Goal: Information Seeking & Learning: Learn about a topic

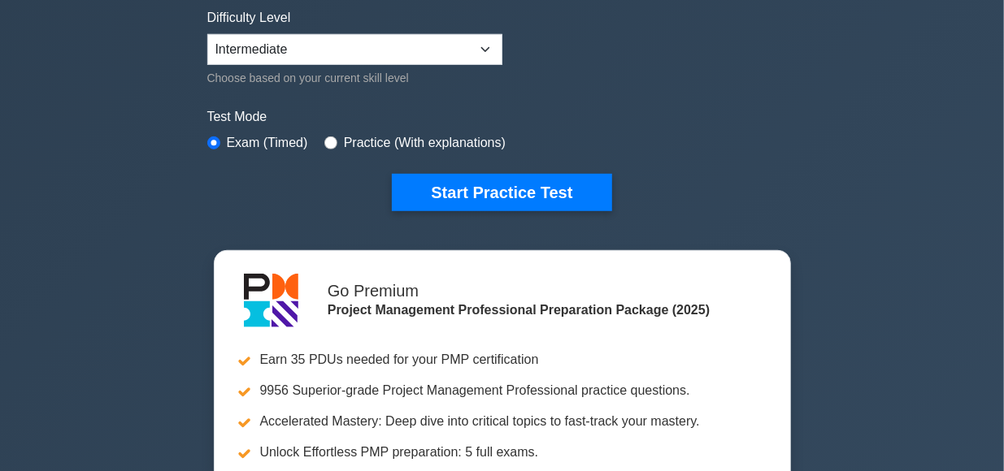
scroll to position [468, 0]
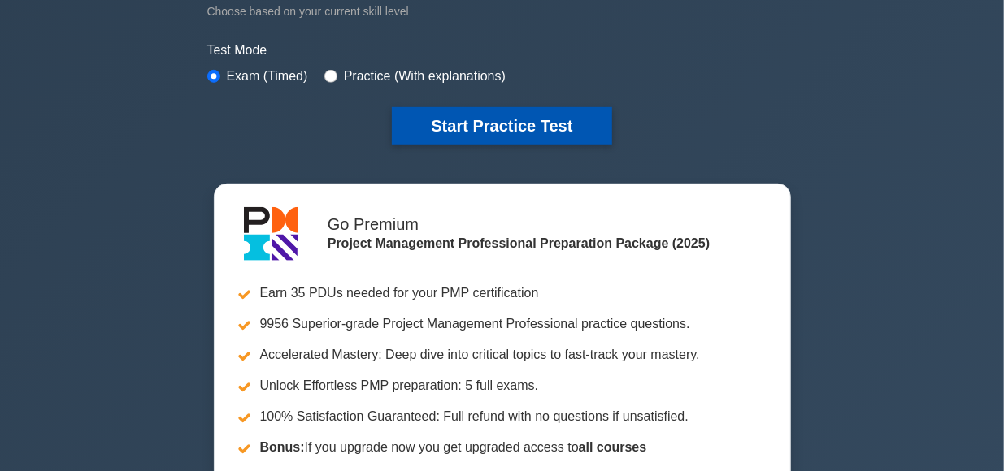
click at [524, 126] on button "Start Practice Test" at bounding box center [501, 125] width 219 height 37
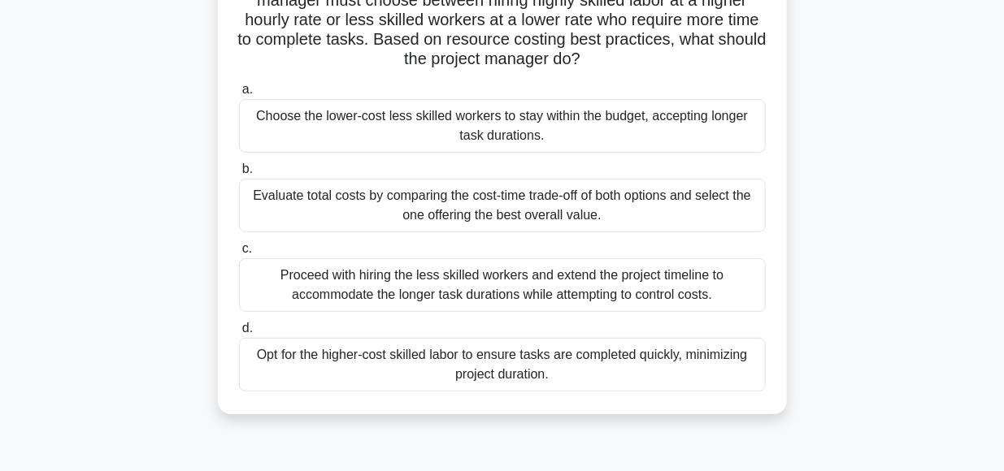
scroll to position [148, 0]
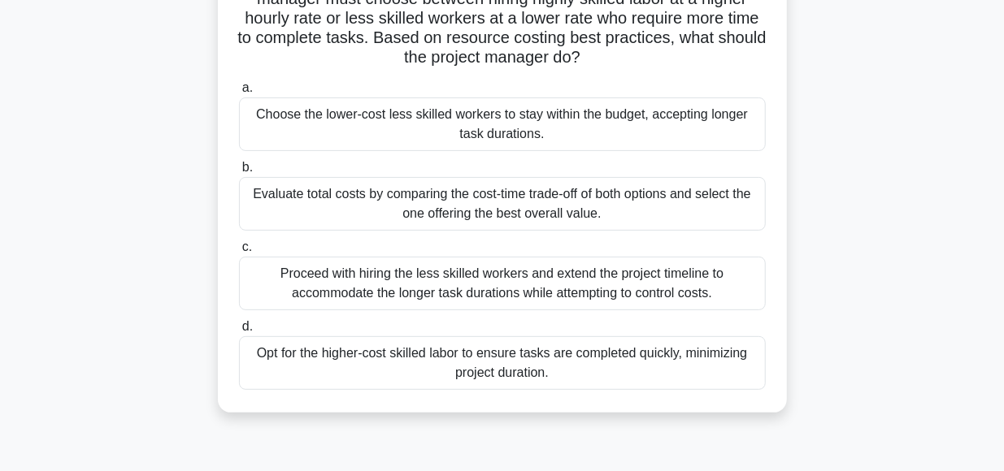
click at [417, 201] on div "Evaluate total costs by comparing the cost-time trade-off of both options and s…" at bounding box center [502, 204] width 527 height 54
click at [239, 173] on input "b. Evaluate total costs by comparing the cost-time trade-off of both options an…" at bounding box center [239, 168] width 0 height 11
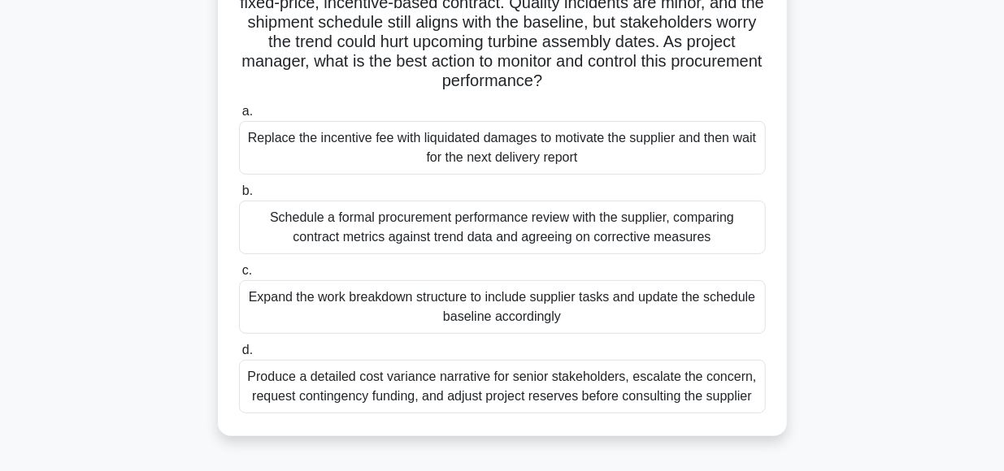
scroll to position [164, 0]
click at [477, 387] on div "Produce a detailed cost variance narrative for senior stakeholders, escalate th…" at bounding box center [502, 386] width 527 height 54
click at [239, 355] on input "d. Produce a detailed cost variance narrative for senior stakeholders, escalate…" at bounding box center [239, 350] width 0 height 11
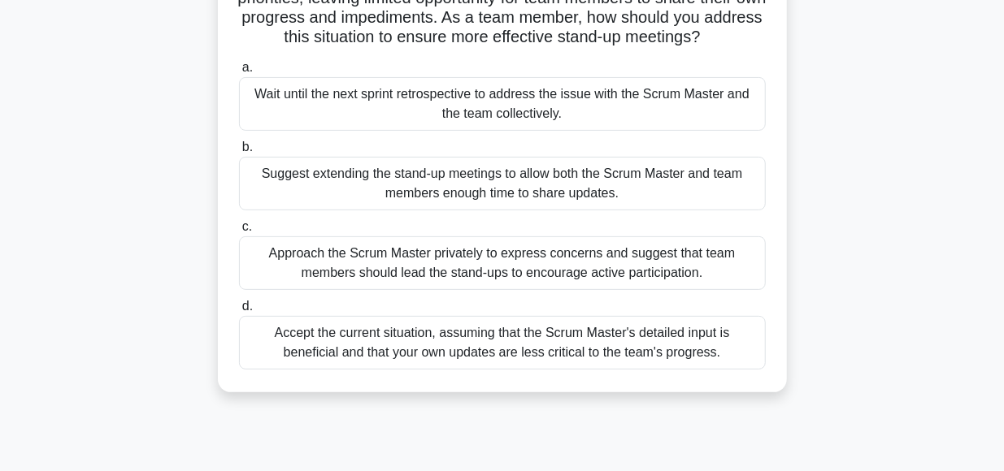
scroll to position [169, 0]
click at [493, 266] on div "Approach the Scrum Master privately to express concerns and suggest that team m…" at bounding box center [502, 263] width 527 height 54
click at [239, 232] on input "c. Approach the Scrum Master privately to express concerns and suggest that tea…" at bounding box center [239, 226] width 0 height 11
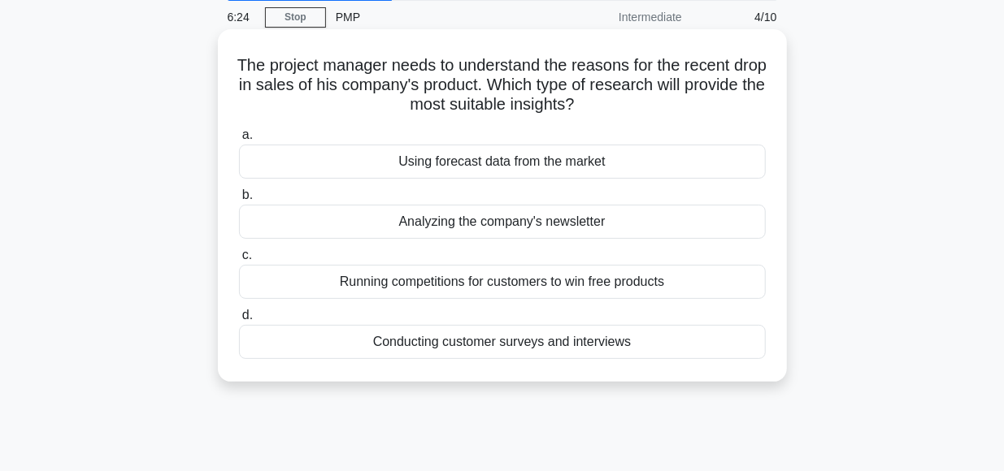
scroll to position [67, 0]
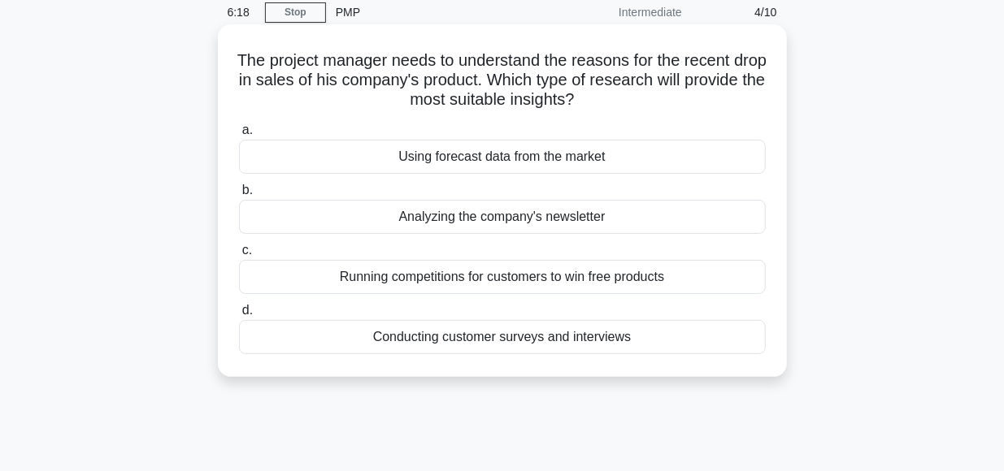
click at [498, 339] on div "Conducting customer surveys and interviews" at bounding box center [502, 337] width 527 height 34
click at [239, 316] on input "d. Conducting customer surveys and interviews" at bounding box center [239, 311] width 0 height 11
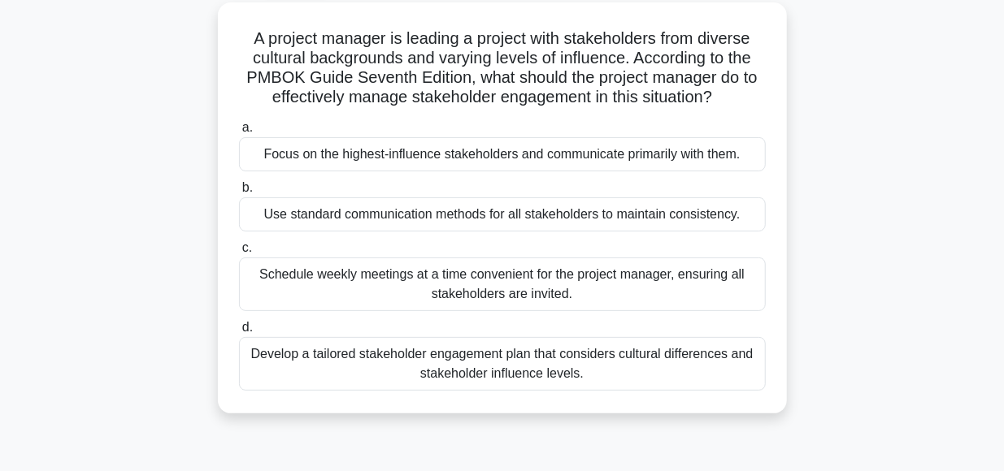
scroll to position [93, 0]
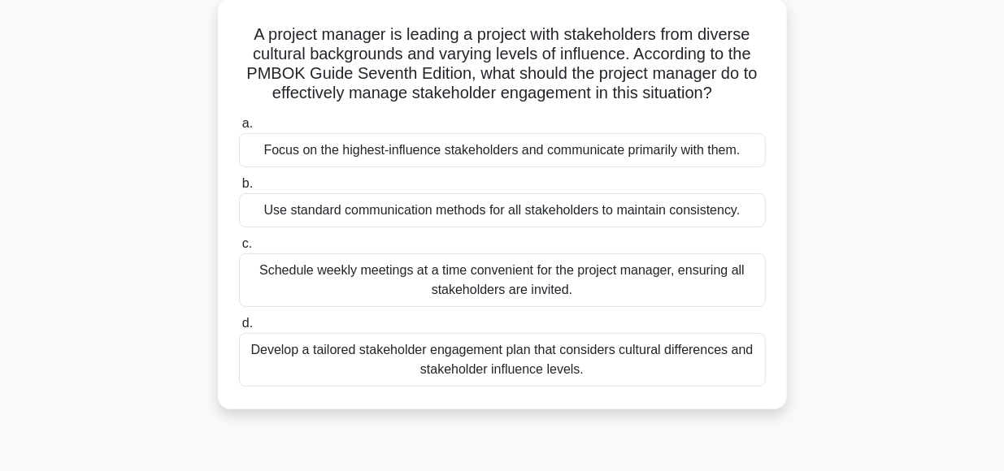
click at [472, 352] on div "Develop a tailored stakeholder engagement plan that considers cultural differen…" at bounding box center [502, 360] width 527 height 54
click at [239, 329] on input "d. Develop a tailored stakeholder engagement plan that considers cultural diffe…" at bounding box center [239, 324] width 0 height 11
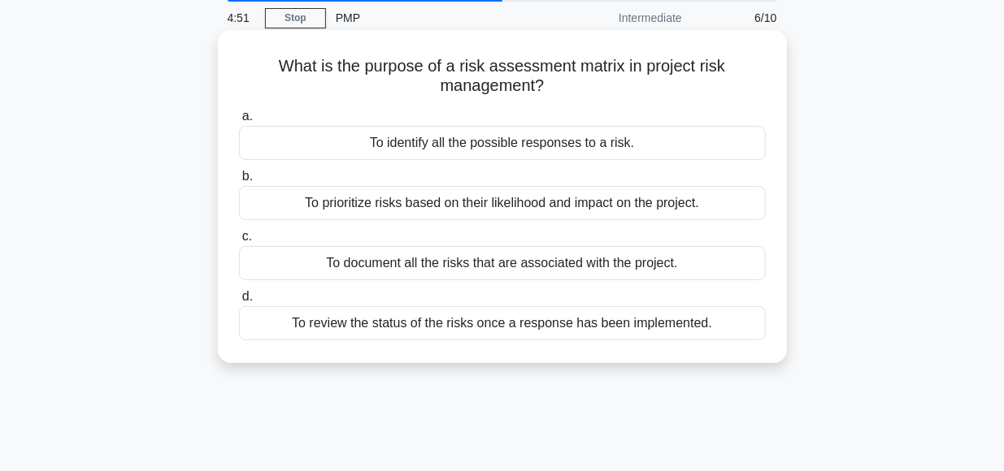
scroll to position [62, 0]
click at [436, 207] on div "To prioritize risks based on their likelihood and impact on the project." at bounding box center [502, 202] width 527 height 34
click at [239, 181] on input "b. To prioritize risks based on their likelihood and impact on the project." at bounding box center [239, 176] width 0 height 11
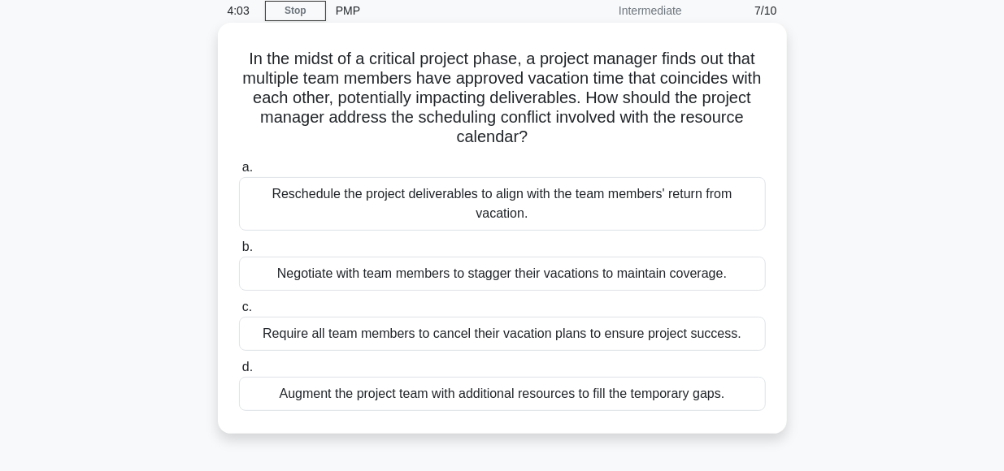
scroll to position [70, 0]
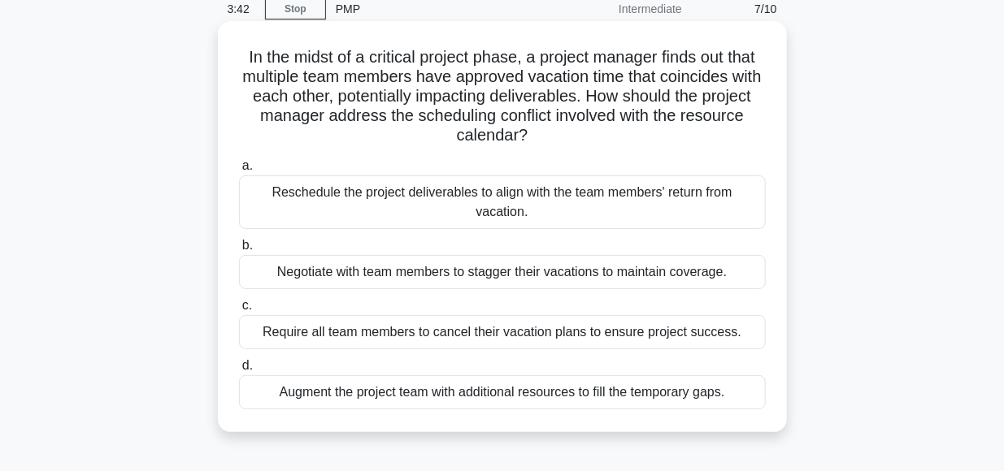
click at [438, 191] on div "Reschedule the project deliverables to align with the team members' return from…" at bounding box center [502, 203] width 527 height 54
click at [239, 172] on input "a. Reschedule the project deliverables to align with the team members' return f…" at bounding box center [239, 166] width 0 height 11
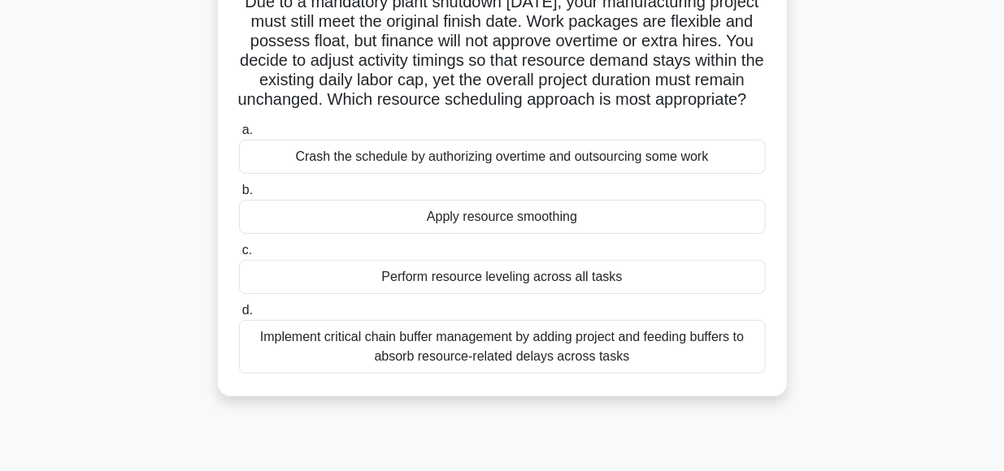
scroll to position [128, 0]
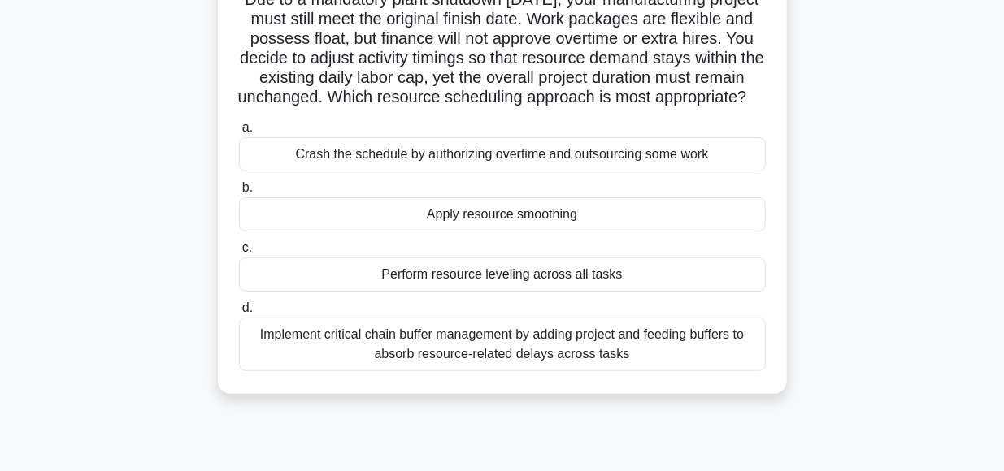
click at [528, 277] on div "Perform resource leveling across all tasks" at bounding box center [502, 275] width 527 height 34
click at [239, 254] on input "c. Perform resource leveling across all tasks" at bounding box center [239, 248] width 0 height 11
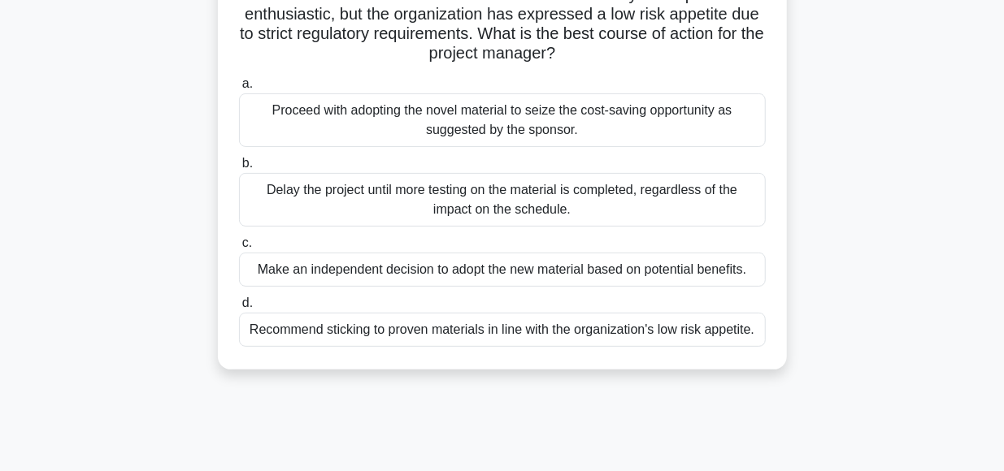
scroll to position [176, 0]
click at [528, 277] on div "Make an independent decision to adopt the new material based on potential benef…" at bounding box center [502, 270] width 527 height 34
click at [239, 249] on input "c. Make an independent decision to adopt the new material based on potential be…" at bounding box center [239, 243] width 0 height 11
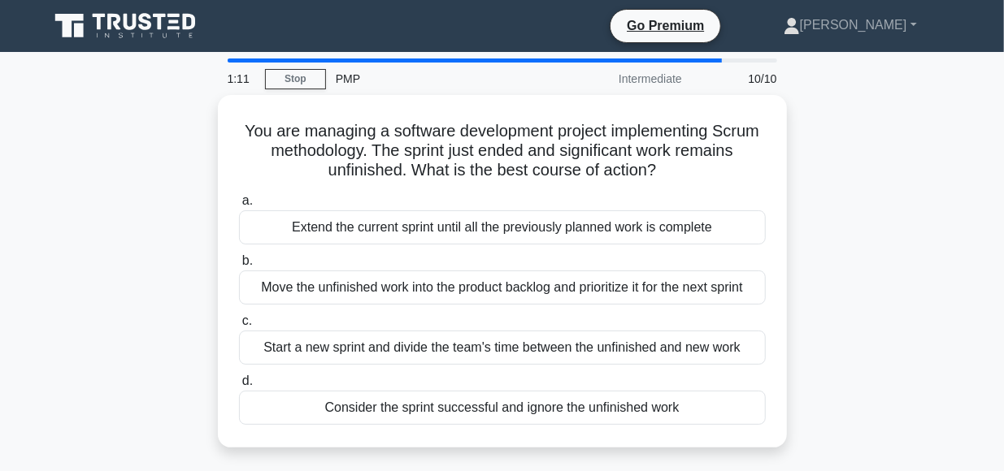
scroll to position [0, 0]
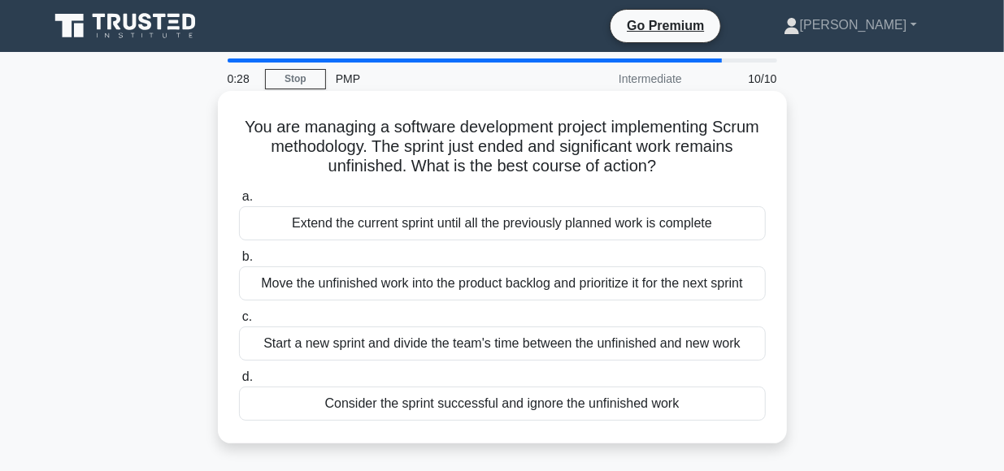
click at [383, 284] on div "Move the unfinished work into the product backlog and prioritize it for the nex…" at bounding box center [502, 284] width 527 height 34
click at [239, 263] on input "b. Move the unfinished work into the product backlog and prioritize it for the …" at bounding box center [239, 257] width 0 height 11
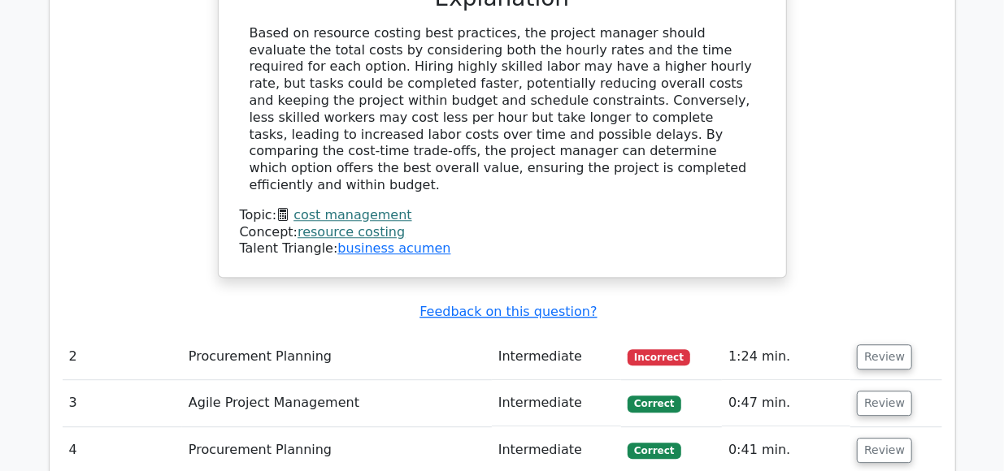
scroll to position [1970, 0]
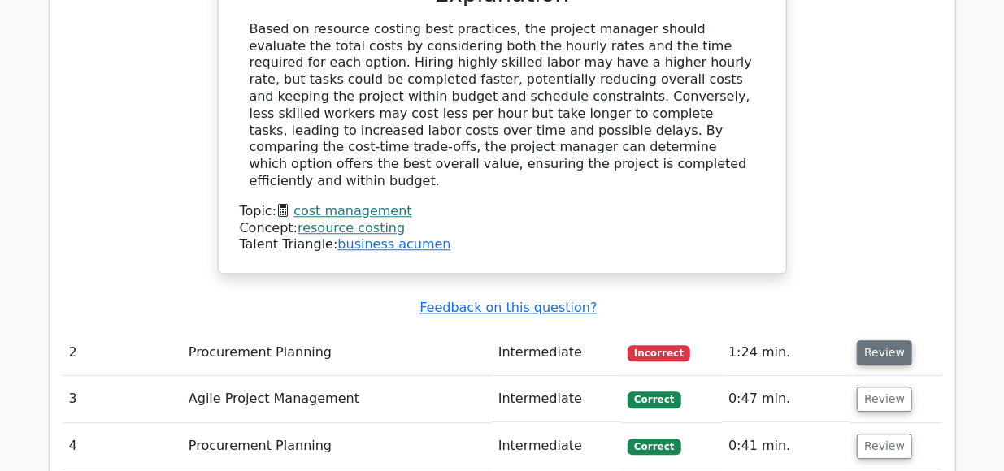
click at [875, 341] on button "Review" at bounding box center [884, 353] width 55 height 25
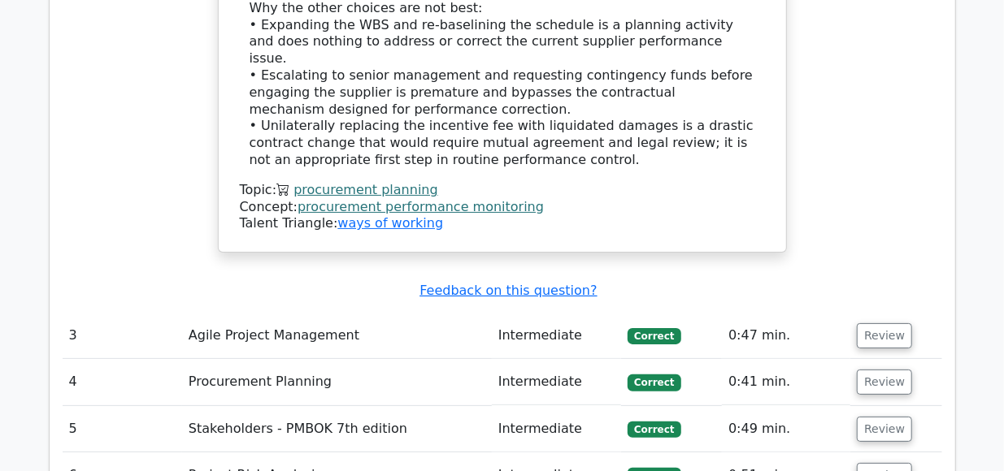
scroll to position [3033, 0]
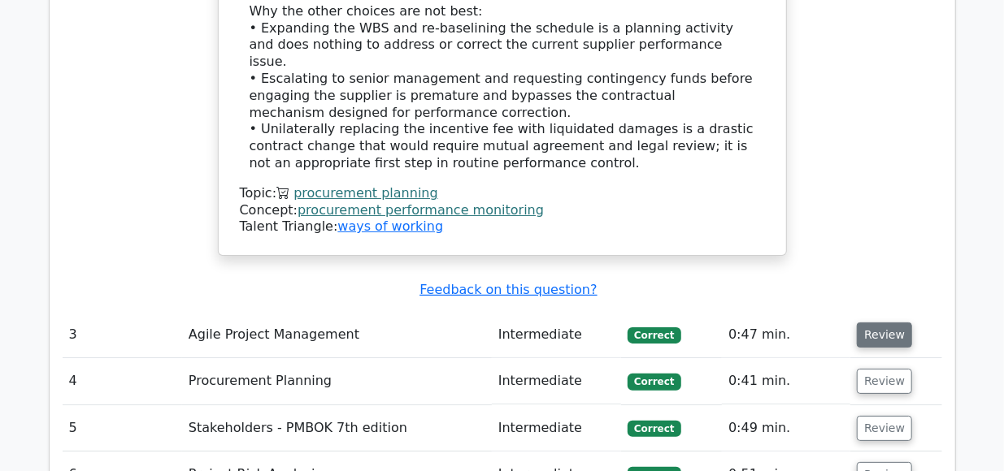
click at [871, 323] on button "Review" at bounding box center [884, 335] width 55 height 25
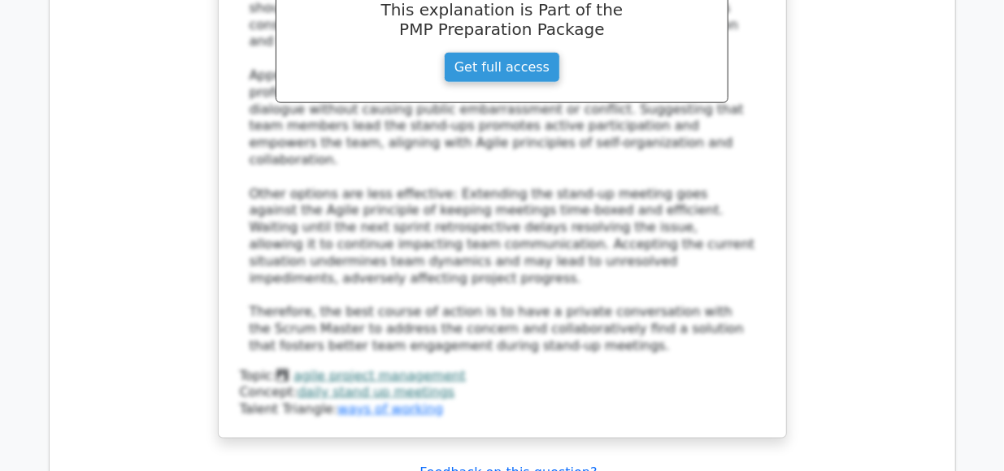
scroll to position [3962, 0]
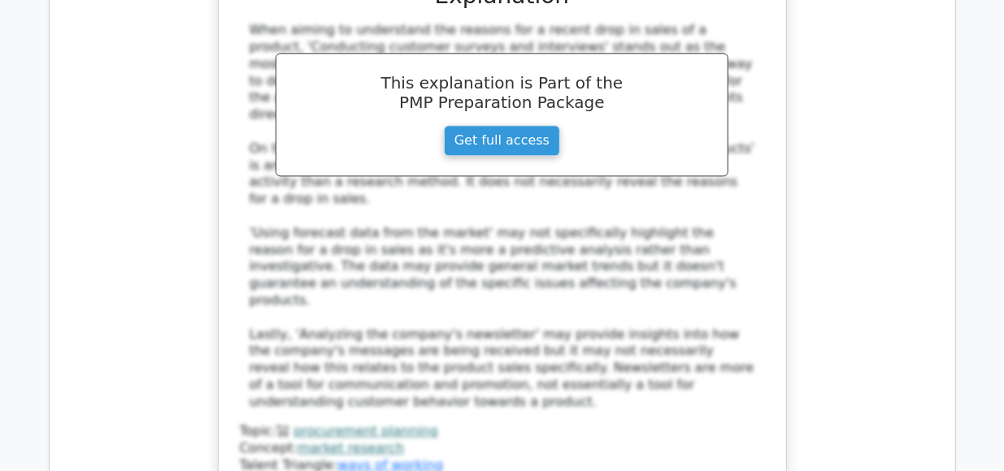
scroll to position [4848, 0]
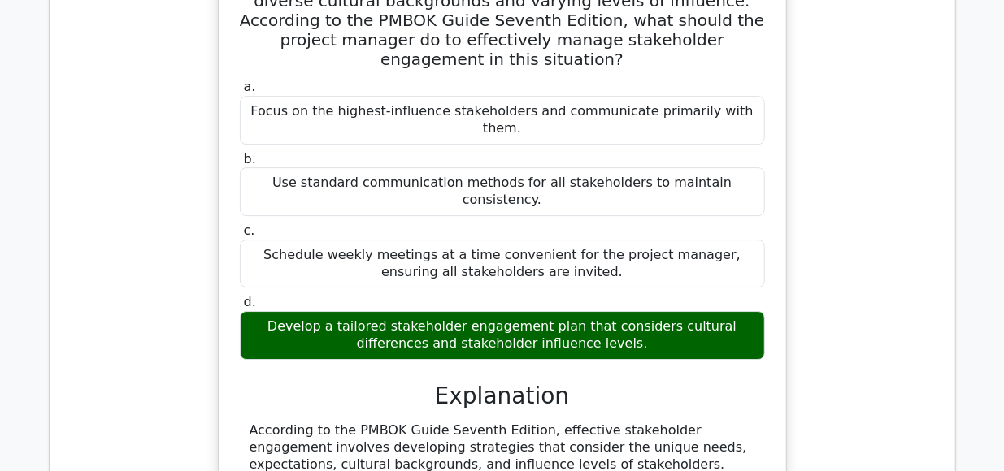
scroll to position [5534, 0]
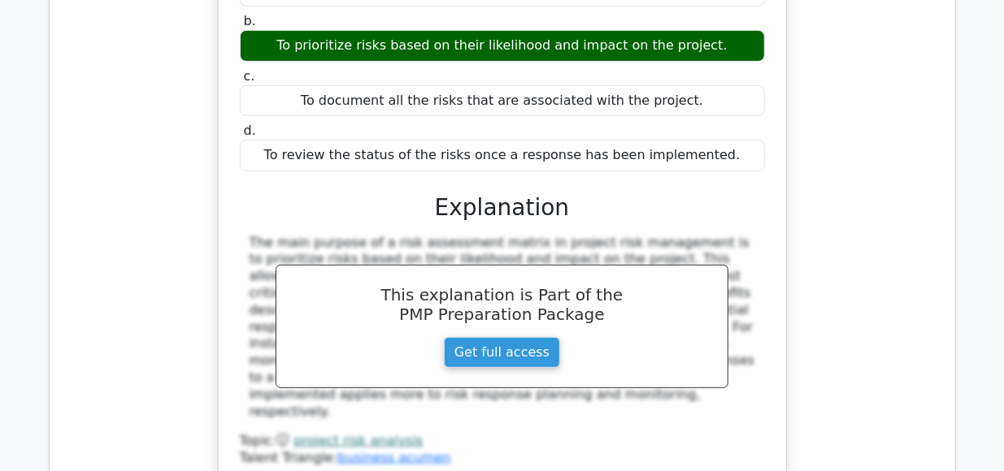
scroll to position [6347, 0]
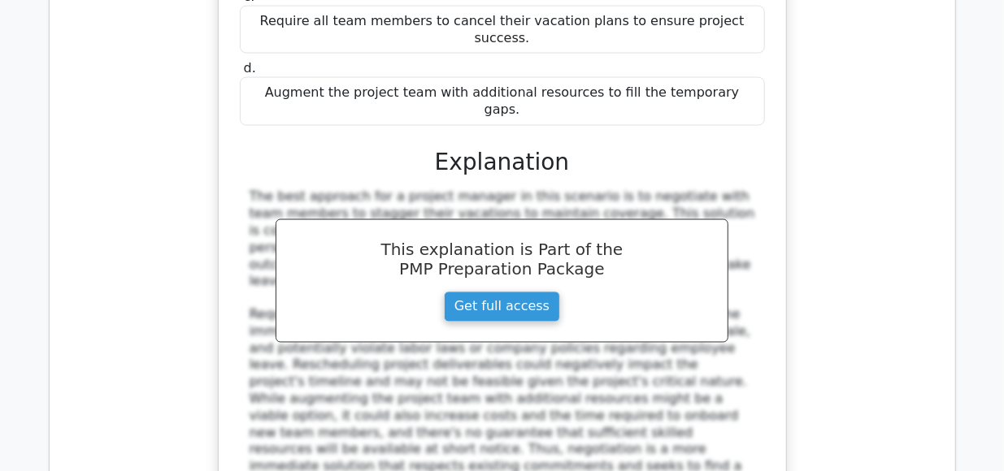
scroll to position [7223, 0]
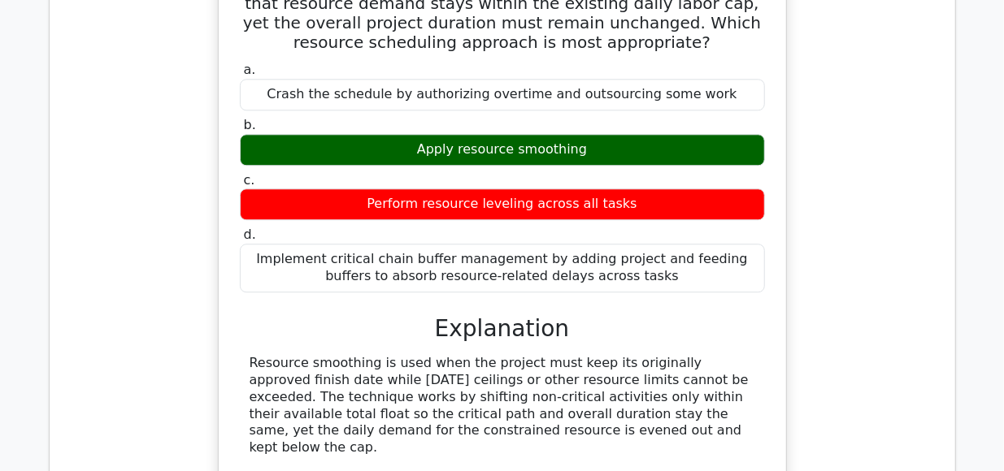
scroll to position [8012, 0]
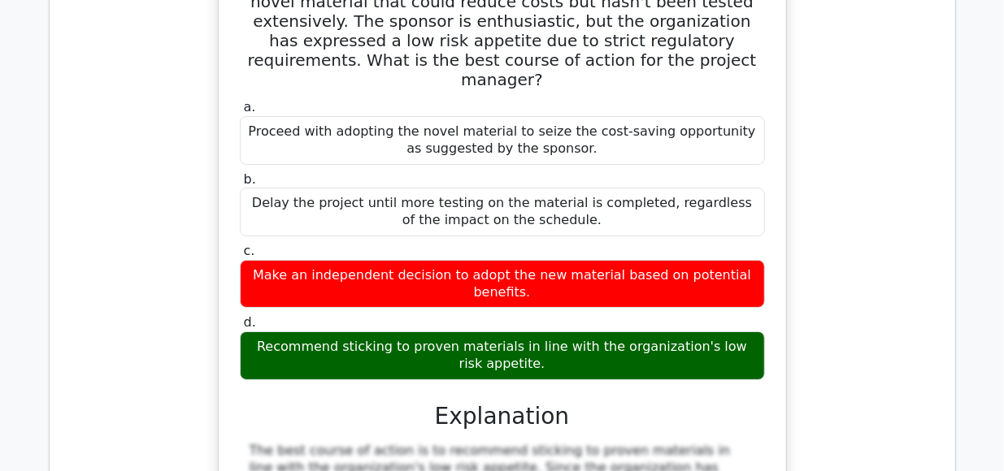
scroll to position [8938, 0]
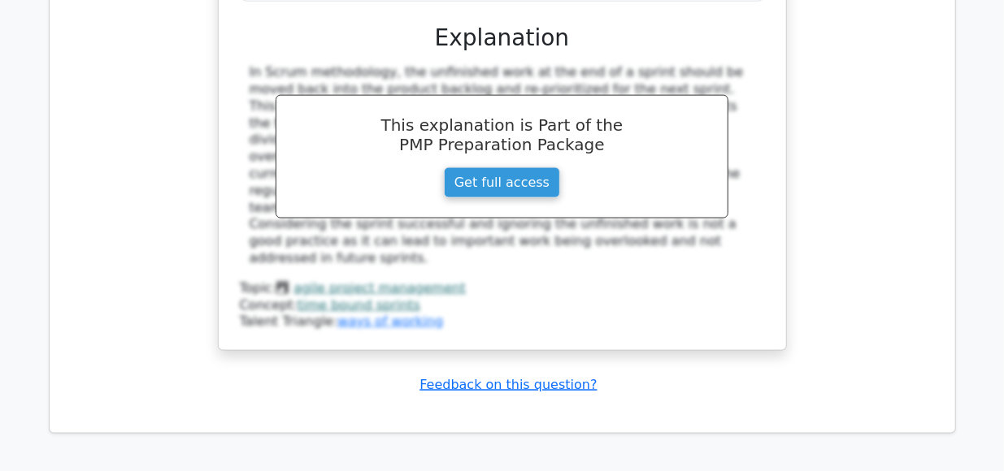
scroll to position [10114, 0]
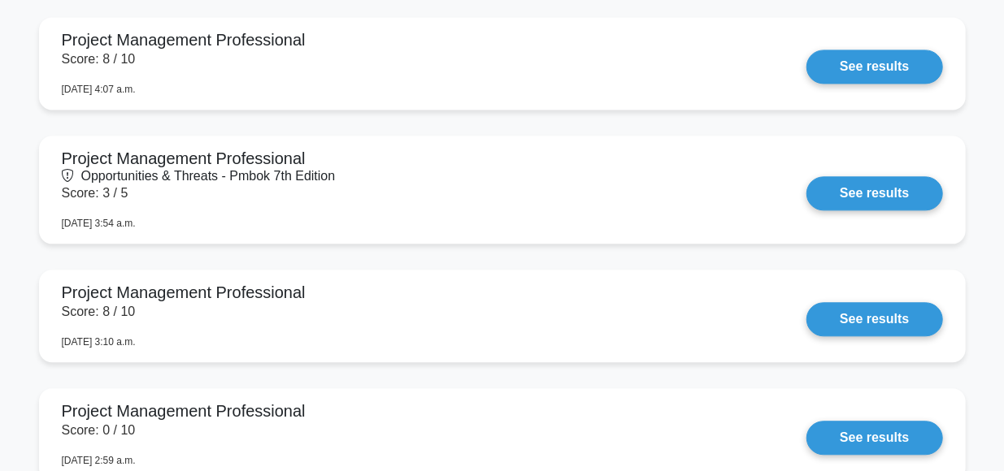
scroll to position [1762, 0]
